Goal: Information Seeking & Learning: Check status

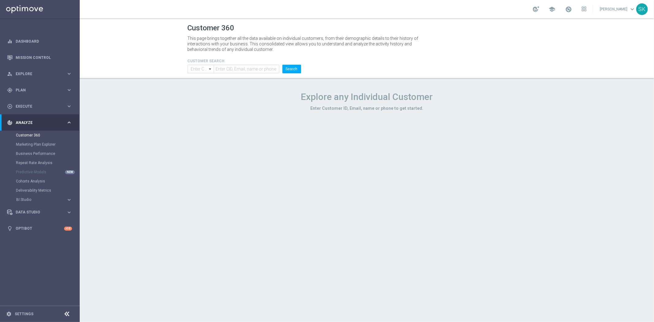
type input "Contains"
click at [256, 66] on input "text" at bounding box center [246, 69] width 65 height 9
paste input "1171120"
type input "1171120"
click at [293, 67] on button "Search" at bounding box center [291, 69] width 19 height 9
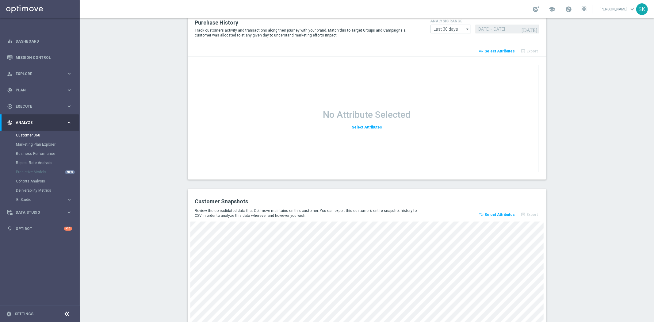
scroll to position [740, 0]
